Goal: Task Accomplishment & Management: Use online tool/utility

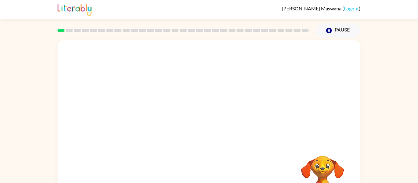
click at [312, 165] on video "Your browser must support playing .mp4 files to use Literably. Please try using…" at bounding box center [322, 176] width 61 height 61
click at [204, 131] on icon "button" at bounding box center [209, 130] width 11 height 11
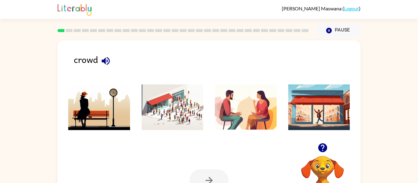
click at [190, 109] on img at bounding box center [173, 107] width 62 height 46
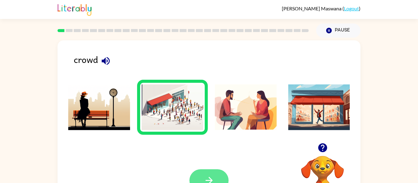
click at [208, 169] on button "button" at bounding box center [208, 180] width 39 height 22
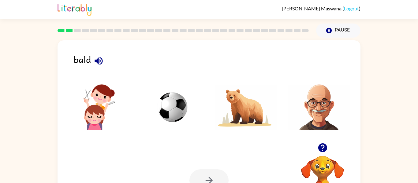
click at [325, 98] on img at bounding box center [319, 107] width 62 height 46
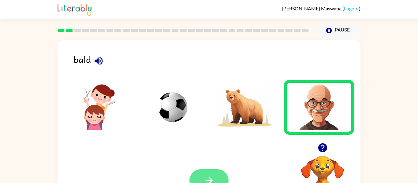
click at [207, 175] on icon "button" at bounding box center [209, 180] width 11 height 11
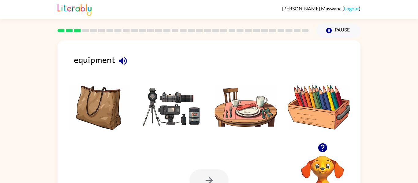
click at [177, 116] on img at bounding box center [173, 107] width 62 height 46
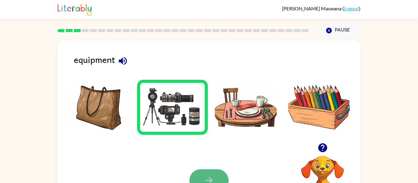
click at [221, 174] on button "button" at bounding box center [208, 180] width 39 height 22
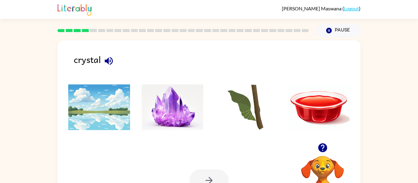
click at [179, 102] on img at bounding box center [173, 107] width 62 height 46
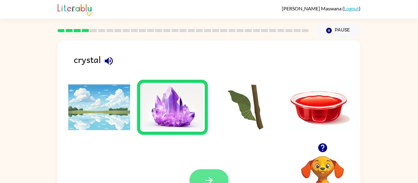
click at [193, 178] on button "button" at bounding box center [208, 180] width 39 height 22
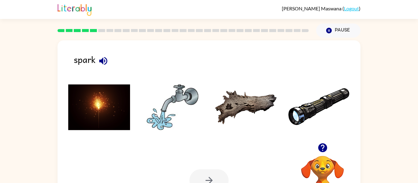
click at [105, 115] on img at bounding box center [99, 107] width 62 height 46
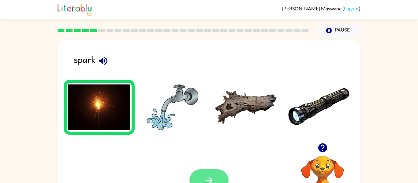
click at [207, 176] on icon "button" at bounding box center [209, 180] width 11 height 11
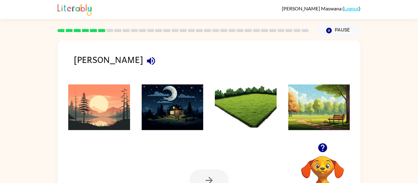
click at [108, 99] on img at bounding box center [99, 107] width 62 height 46
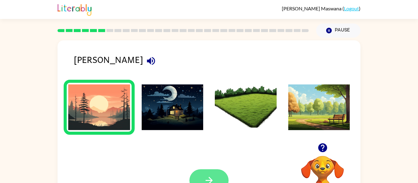
click at [212, 172] on button "button" at bounding box center [208, 180] width 39 height 22
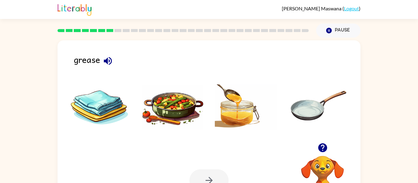
click at [168, 104] on img at bounding box center [173, 107] width 62 height 46
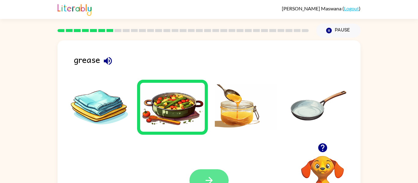
click at [211, 173] on button "button" at bounding box center [208, 180] width 39 height 22
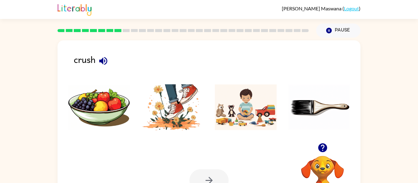
click at [186, 105] on img at bounding box center [173, 107] width 62 height 46
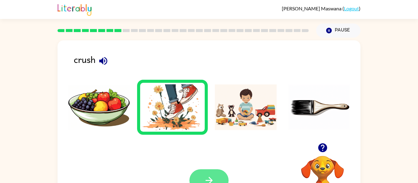
click at [225, 176] on button "button" at bounding box center [208, 180] width 39 height 22
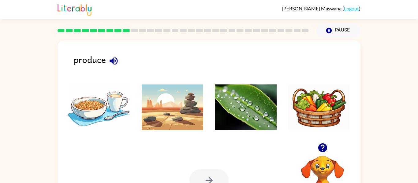
click at [288, 114] on img at bounding box center [319, 107] width 62 height 46
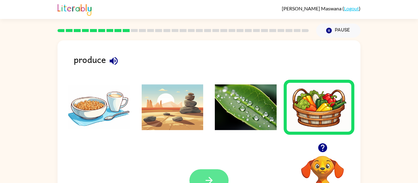
click at [204, 180] on icon "button" at bounding box center [209, 180] width 11 height 11
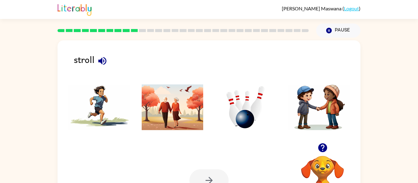
click at [173, 113] on img at bounding box center [173, 107] width 62 height 46
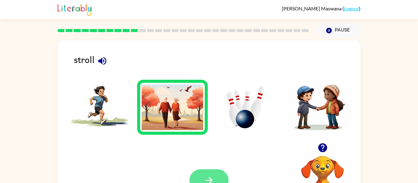
click at [216, 178] on button "button" at bounding box center [208, 180] width 39 height 22
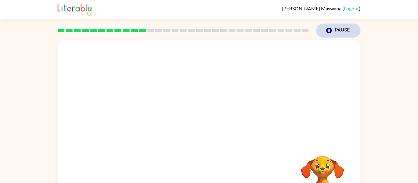
click at [330, 32] on icon "button" at bounding box center [329, 31] width 6 height 6
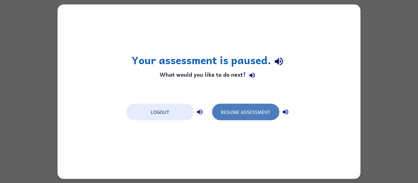
click at [235, 107] on button "Resume Assessment" at bounding box center [245, 112] width 67 height 17
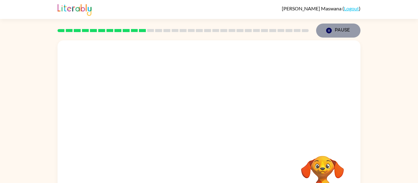
click at [339, 32] on button "Pause Pause" at bounding box center [338, 31] width 44 height 14
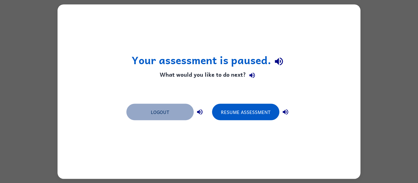
click at [144, 116] on button "Logout" at bounding box center [159, 112] width 67 height 17
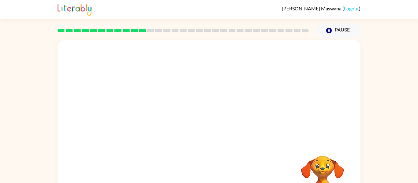
click at [138, 113] on video "Your browser must support playing .mp4 files to use Literably. Please try using…" at bounding box center [208, 91] width 303 height 103
click at [281, 70] on video "Your browser must support playing .mp4 files to use Literably. Please try using…" at bounding box center [208, 91] width 303 height 103
click at [202, 128] on button "button" at bounding box center [208, 131] width 39 height 22
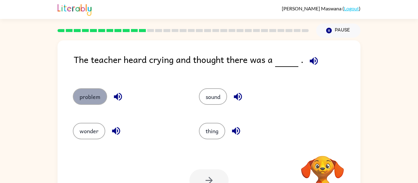
click at [96, 97] on button "problem" at bounding box center [90, 96] width 34 height 17
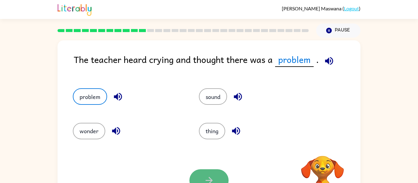
click at [213, 182] on icon "button" at bounding box center [209, 180] width 11 height 11
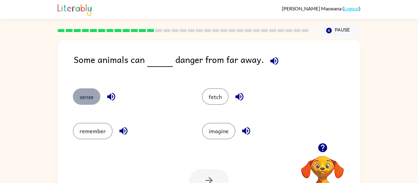
click at [87, 98] on button "sense" at bounding box center [87, 96] width 28 height 17
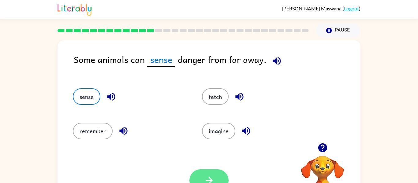
click at [224, 178] on button "button" at bounding box center [208, 180] width 39 height 22
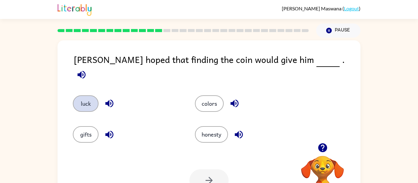
click at [82, 101] on button "luck" at bounding box center [86, 103] width 26 height 17
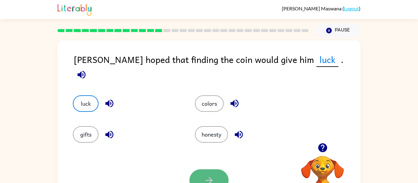
click at [202, 179] on button "button" at bounding box center [208, 180] width 39 height 22
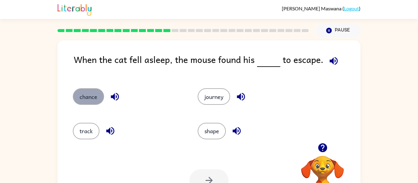
click at [86, 97] on button "chance" at bounding box center [88, 96] width 31 height 17
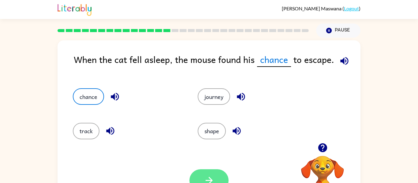
click at [208, 173] on button "button" at bounding box center [208, 180] width 39 height 22
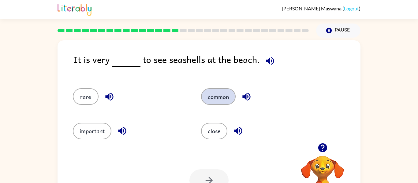
click at [214, 96] on button "common" at bounding box center [218, 96] width 35 height 17
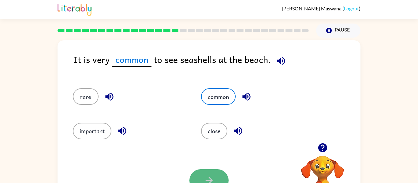
click at [205, 176] on icon "button" at bounding box center [209, 180] width 11 height 11
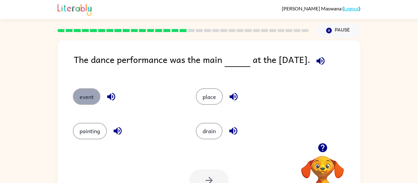
click at [95, 95] on button "event" at bounding box center [87, 96] width 28 height 17
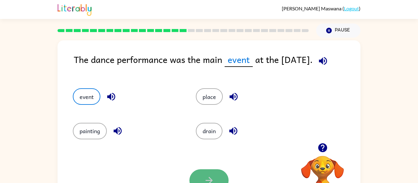
click at [198, 175] on button "button" at bounding box center [208, 180] width 39 height 22
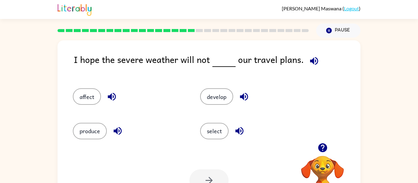
click at [204, 119] on div "select" at bounding box center [251, 128] width 127 height 34
click at [87, 95] on button "affect" at bounding box center [87, 96] width 28 height 17
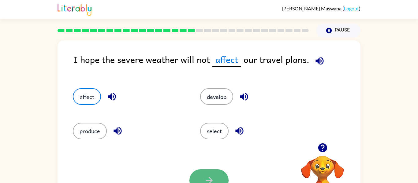
click at [209, 173] on button "button" at bounding box center [208, 180] width 39 height 22
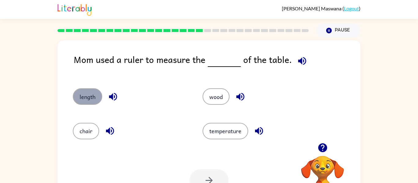
click at [83, 102] on button "length" at bounding box center [87, 96] width 29 height 17
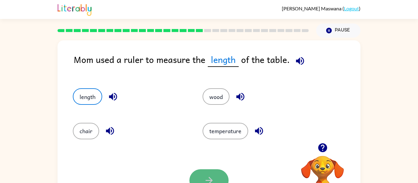
click at [206, 172] on button "button" at bounding box center [208, 180] width 39 height 22
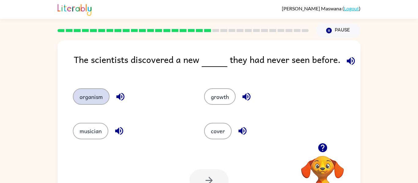
click at [83, 93] on button "organism" at bounding box center [91, 96] width 37 height 17
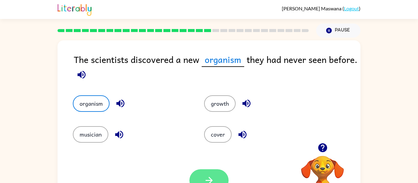
click at [202, 173] on button "button" at bounding box center [208, 180] width 39 height 22
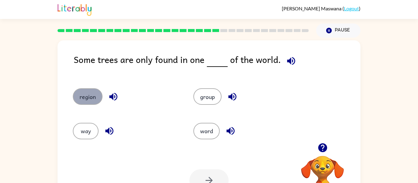
click at [80, 98] on button "region" at bounding box center [88, 96] width 30 height 17
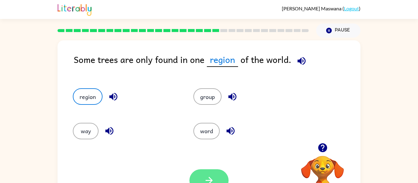
click at [210, 170] on button "button" at bounding box center [208, 180] width 39 height 22
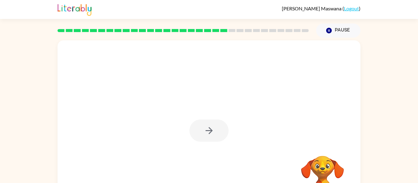
click at [206, 132] on icon "button" at bounding box center [209, 130] width 11 height 11
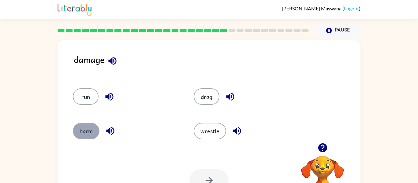
click at [82, 128] on button "harm" at bounding box center [86, 131] width 27 height 17
click at [200, 182] on button "button" at bounding box center [208, 180] width 39 height 22
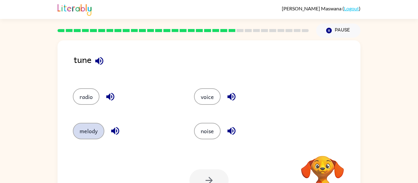
click at [78, 128] on button "melody" at bounding box center [88, 131] width 31 height 17
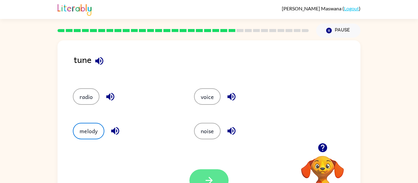
click at [225, 177] on button "button" at bounding box center [208, 180] width 39 height 22
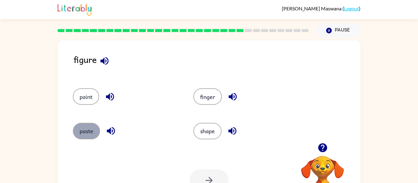
click at [79, 138] on button "paste" at bounding box center [86, 131] width 27 height 17
click at [223, 176] on button "button" at bounding box center [208, 180] width 39 height 22
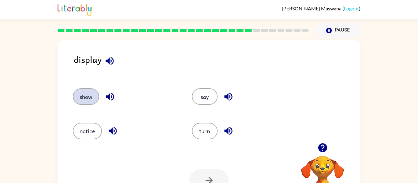
click at [80, 95] on button "show" at bounding box center [86, 96] width 26 height 17
click at [210, 174] on button "button" at bounding box center [208, 180] width 39 height 22
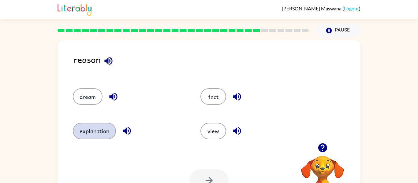
click at [108, 137] on button "explanation" at bounding box center [94, 131] width 43 height 17
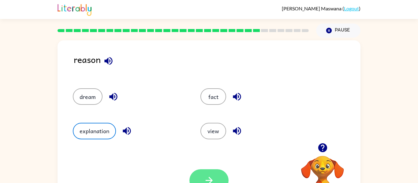
click at [214, 178] on icon "button" at bounding box center [209, 180] width 11 height 11
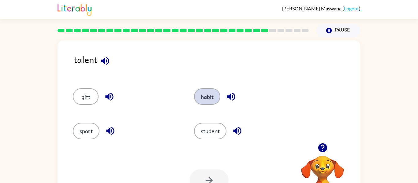
click at [213, 99] on button "habit" at bounding box center [207, 96] width 26 height 17
click at [210, 179] on icon "button" at bounding box center [208, 180] width 7 height 7
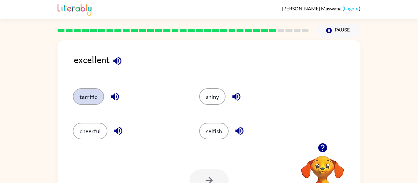
click at [97, 94] on button "terrific" at bounding box center [88, 96] width 31 height 17
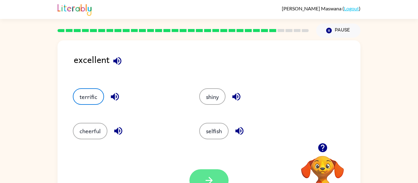
click at [200, 173] on button "button" at bounding box center [208, 180] width 39 height 22
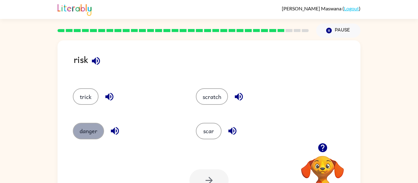
click at [81, 128] on button "danger" at bounding box center [88, 131] width 31 height 17
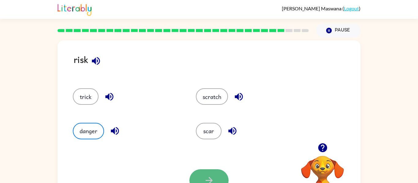
click at [210, 172] on button "button" at bounding box center [208, 180] width 39 height 22
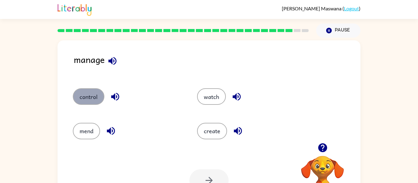
click at [94, 91] on button "control" at bounding box center [88, 96] width 31 height 17
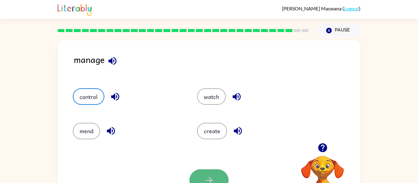
click at [218, 179] on button "button" at bounding box center [208, 180] width 39 height 22
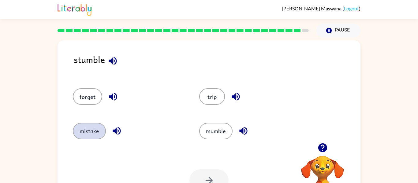
click at [78, 132] on button "mistake" at bounding box center [89, 131] width 33 height 17
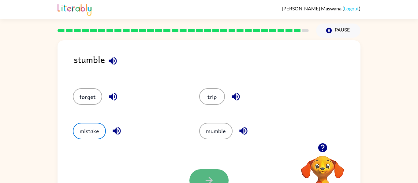
click at [209, 180] on icon "button" at bounding box center [208, 180] width 7 height 7
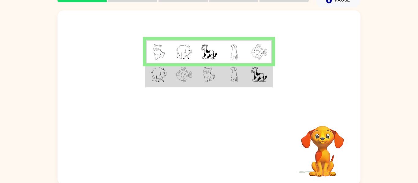
scroll to position [32, 0]
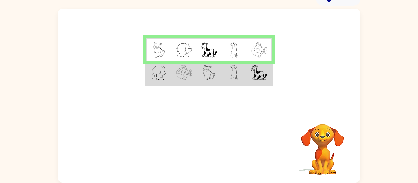
click at [216, 70] on td at bounding box center [208, 73] width 25 height 24
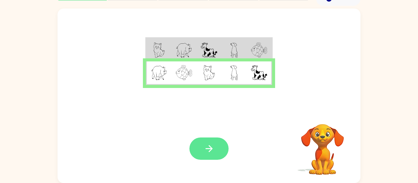
click at [204, 150] on icon "button" at bounding box center [209, 148] width 11 height 11
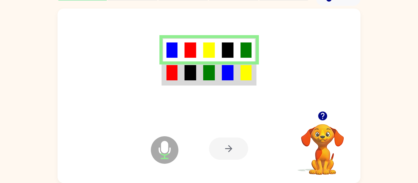
click at [223, 76] on img at bounding box center [228, 72] width 12 height 15
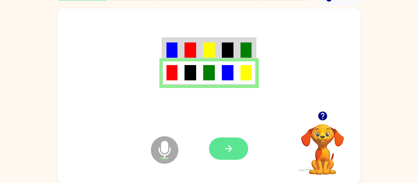
click at [227, 150] on icon "button" at bounding box center [228, 148] width 11 height 11
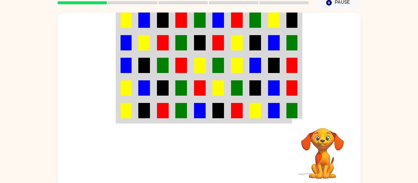
scroll to position [27, 0]
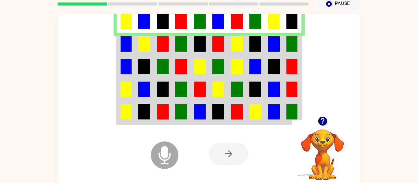
click at [171, 46] on td at bounding box center [162, 44] width 19 height 23
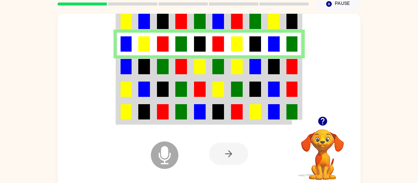
click at [128, 75] on td at bounding box center [125, 66] width 19 height 23
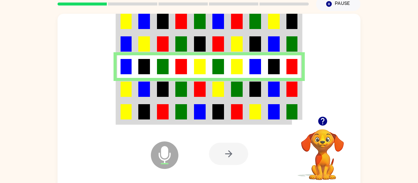
click at [161, 81] on td at bounding box center [162, 89] width 19 height 23
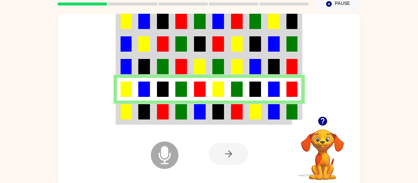
click at [144, 104] on img at bounding box center [144, 111] width 12 height 15
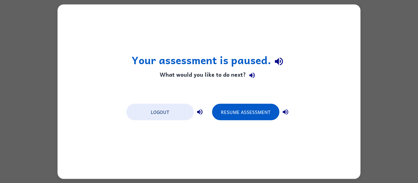
scroll to position [0, 0]
click at [224, 123] on div "Logout Resume Assessment" at bounding box center [208, 111] width 171 height 23
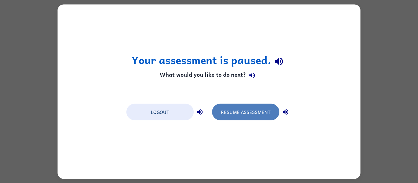
click at [233, 116] on button "Resume Assessment" at bounding box center [245, 112] width 67 height 17
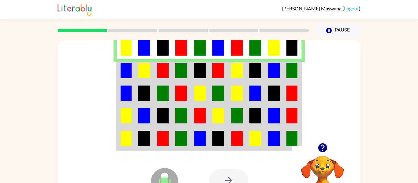
click at [156, 58] on td at bounding box center [162, 48] width 19 height 24
click at [132, 76] on td at bounding box center [125, 70] width 19 height 23
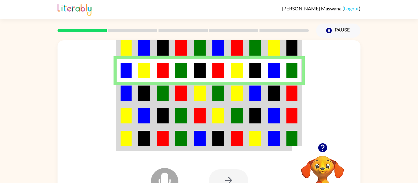
click at [129, 89] on img at bounding box center [125, 93] width 11 height 15
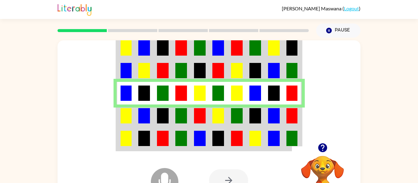
click at [121, 117] on img at bounding box center [125, 115] width 11 height 15
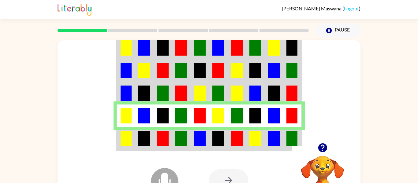
click at [241, 134] on img at bounding box center [237, 138] width 12 height 15
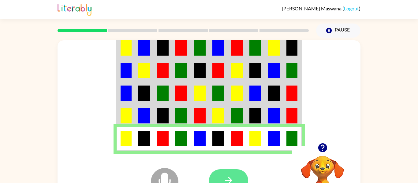
click at [239, 176] on button "button" at bounding box center [228, 180] width 39 height 22
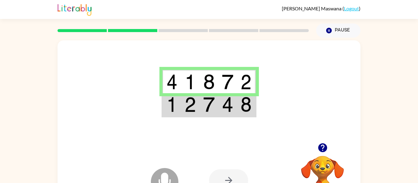
click at [220, 114] on td at bounding box center [227, 105] width 19 height 24
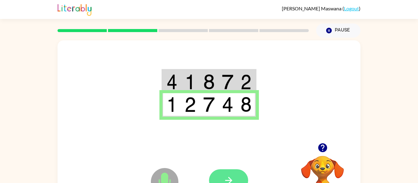
click at [242, 176] on button "button" at bounding box center [228, 180] width 39 height 22
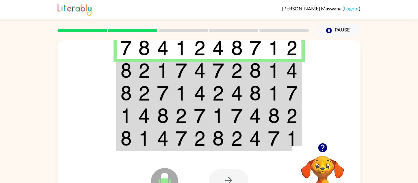
click at [193, 66] on td at bounding box center [199, 70] width 19 height 23
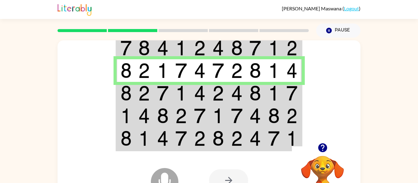
click at [216, 98] on img at bounding box center [218, 93] width 12 height 15
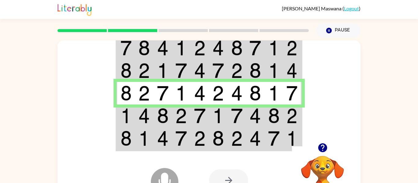
click at [213, 114] on img at bounding box center [218, 115] width 12 height 15
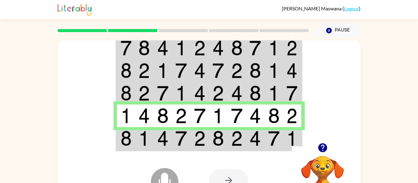
click at [118, 137] on td at bounding box center [125, 139] width 19 height 24
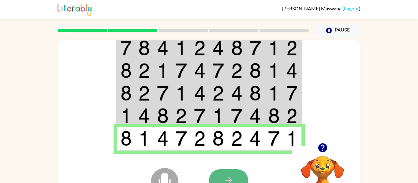
click at [216, 176] on button "button" at bounding box center [228, 180] width 39 height 22
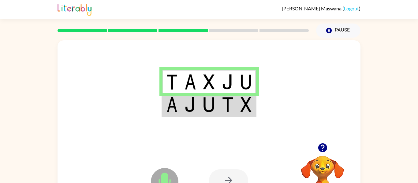
click at [238, 110] on td at bounding box center [246, 105] width 19 height 24
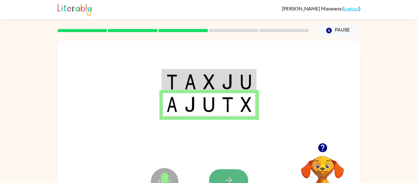
click at [237, 180] on button "button" at bounding box center [228, 180] width 39 height 22
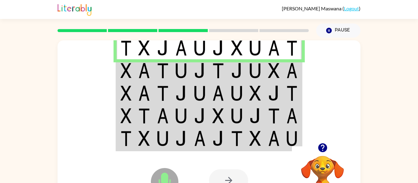
click at [198, 76] on img at bounding box center [200, 70] width 12 height 15
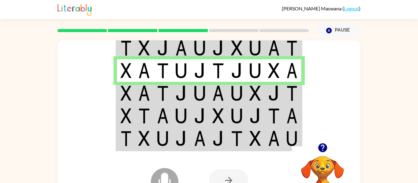
click at [205, 97] on img at bounding box center [200, 93] width 12 height 15
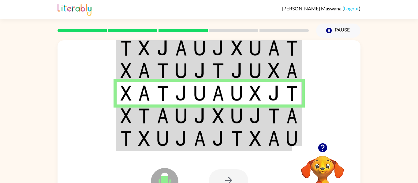
click at [206, 114] on td at bounding box center [199, 116] width 19 height 23
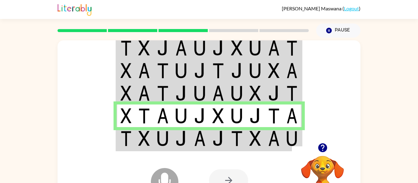
click at [212, 144] on td at bounding box center [218, 139] width 19 height 24
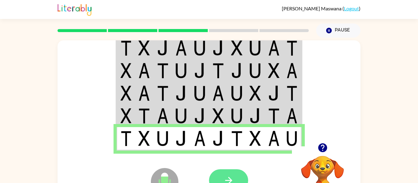
click at [236, 179] on button "button" at bounding box center [228, 180] width 39 height 22
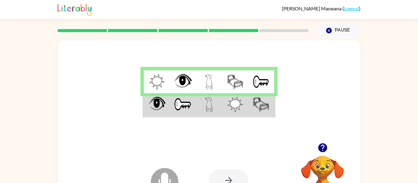
click at [197, 102] on td at bounding box center [209, 105] width 26 height 24
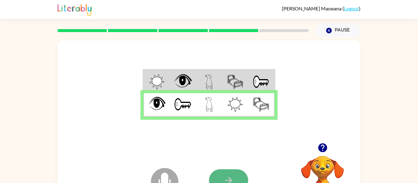
click at [233, 179] on icon "button" at bounding box center [228, 180] width 11 height 11
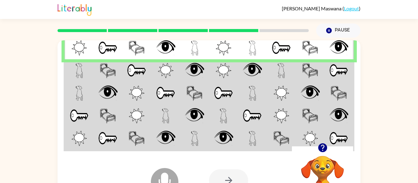
click at [267, 68] on td at bounding box center [281, 70] width 29 height 23
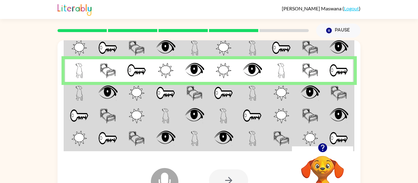
click at [243, 88] on td at bounding box center [252, 93] width 29 height 23
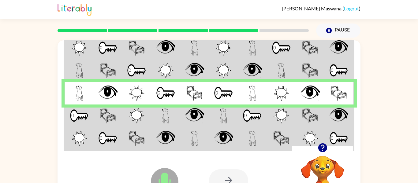
click at [320, 108] on td at bounding box center [310, 116] width 29 height 23
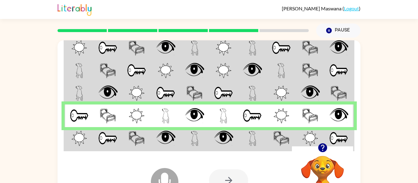
click at [264, 147] on div at bounding box center [254, 180] width 90 height 69
click at [259, 141] on td at bounding box center [252, 139] width 29 height 24
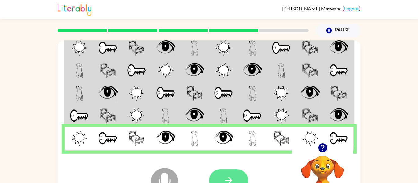
click at [223, 172] on button "button" at bounding box center [228, 180] width 39 height 22
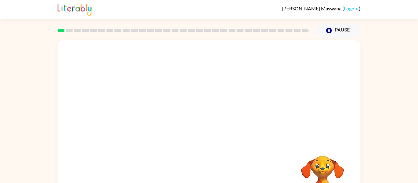
click at [192, 97] on video "Your browser must support playing .mp4 files to use Literably. Please try using…" at bounding box center [208, 91] width 303 height 103
click at [211, 135] on icon "button" at bounding box center [209, 130] width 11 height 11
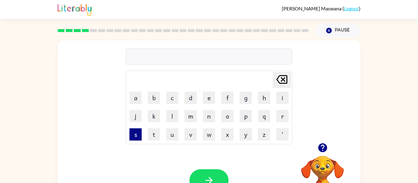
click at [134, 135] on button "s" at bounding box center [135, 134] width 12 height 12
click at [207, 139] on button "w" at bounding box center [209, 134] width 12 height 12
click at [282, 99] on button "i" at bounding box center [282, 98] width 12 height 12
click at [194, 129] on button "v" at bounding box center [190, 134] width 12 height 12
click at [193, 128] on button "v" at bounding box center [190, 134] width 12 height 12
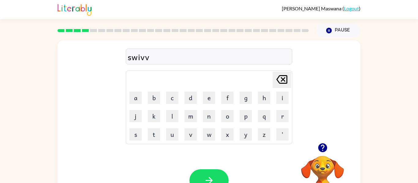
click at [283, 87] on div "Delete Delete last character input" at bounding box center [281, 80] width 15 height 16
click at [284, 86] on icon "Delete Delete last character input" at bounding box center [281, 79] width 15 height 15
click at [188, 122] on button "m" at bounding box center [190, 116] width 12 height 12
click at [215, 177] on button "button" at bounding box center [208, 180] width 39 height 22
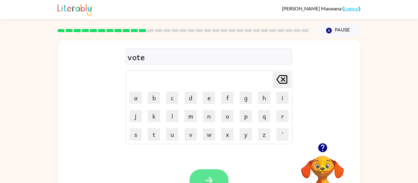
click at [206, 176] on icon "button" at bounding box center [209, 180] width 11 height 11
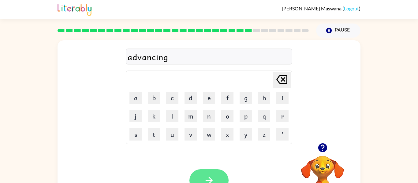
click at [207, 182] on icon "button" at bounding box center [209, 180] width 11 height 11
click at [209, 176] on icon "button" at bounding box center [209, 180] width 11 height 11
